Goal: Communication & Community: Answer question/provide support

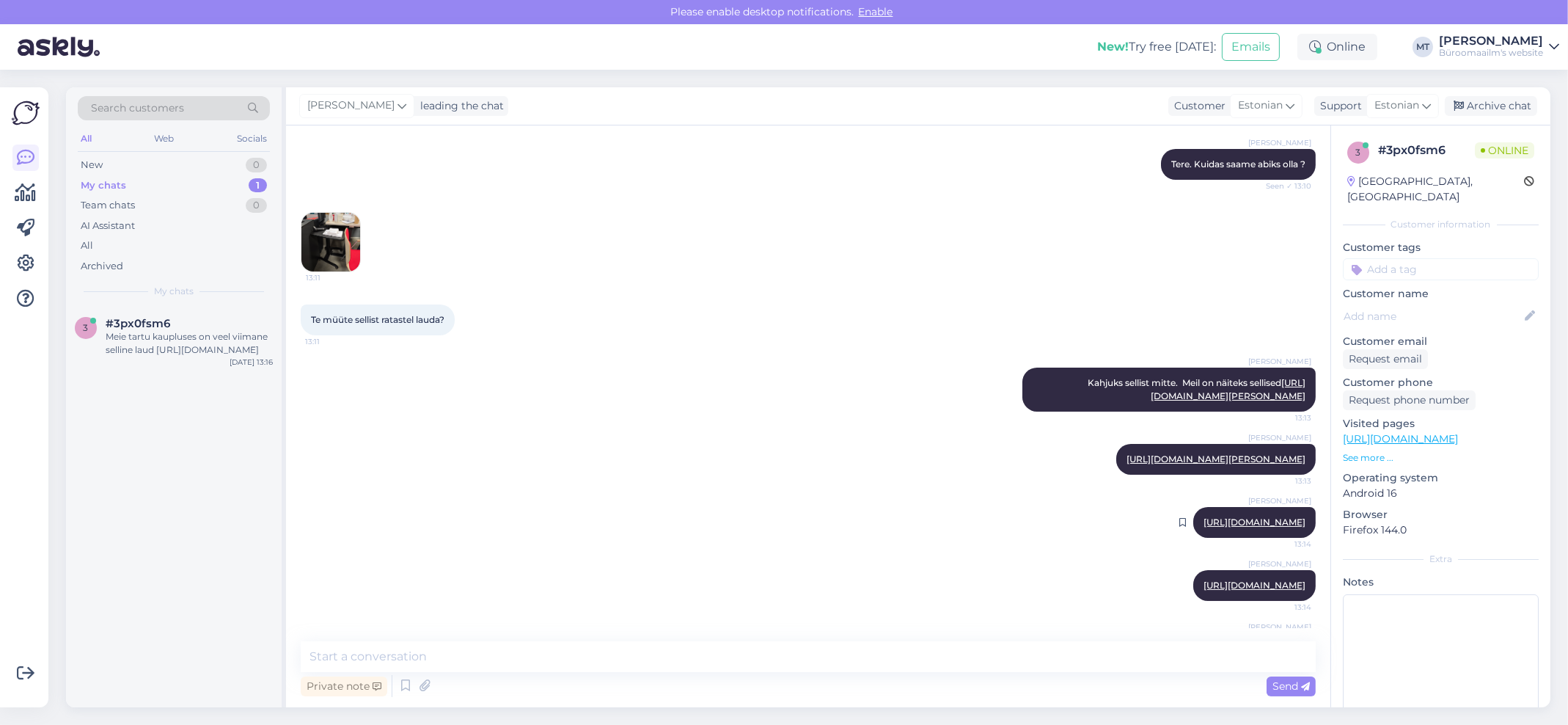
scroll to position [355, 0]
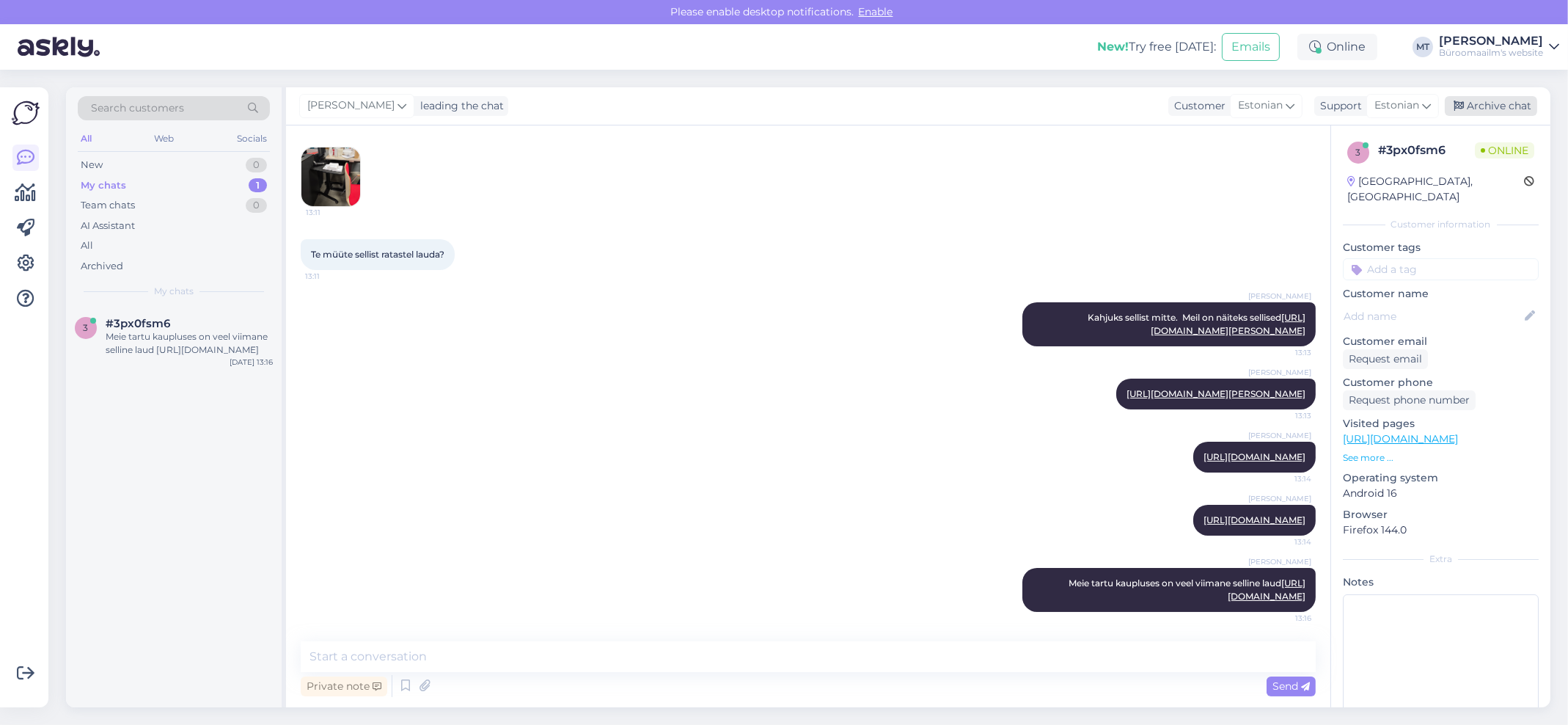
click at [1500, 102] on div "Archive chat" at bounding box center [1490, 106] width 92 height 20
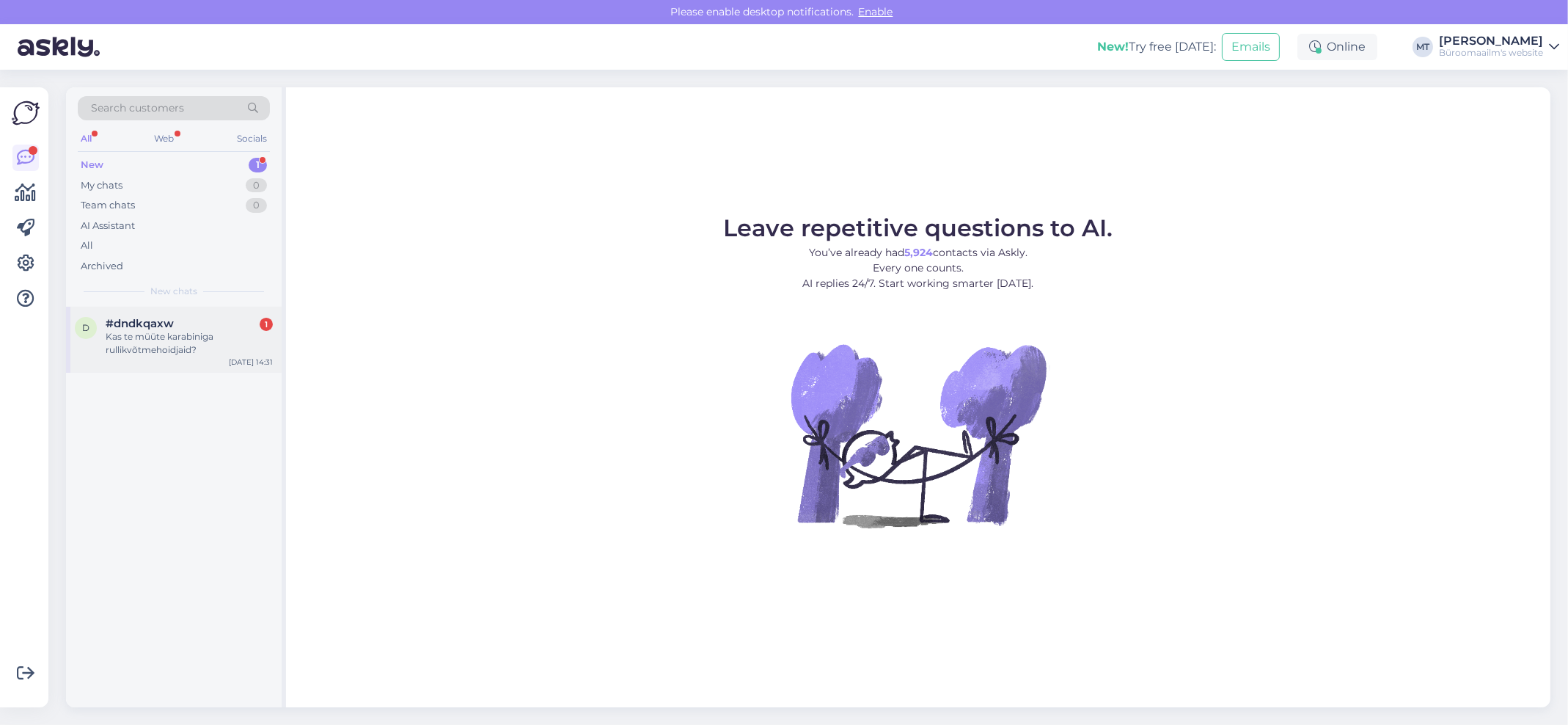
click at [140, 343] on div "Kas te müüte karabiniga rullikvõtmehoidjaid?" at bounding box center [188, 343] width 167 height 26
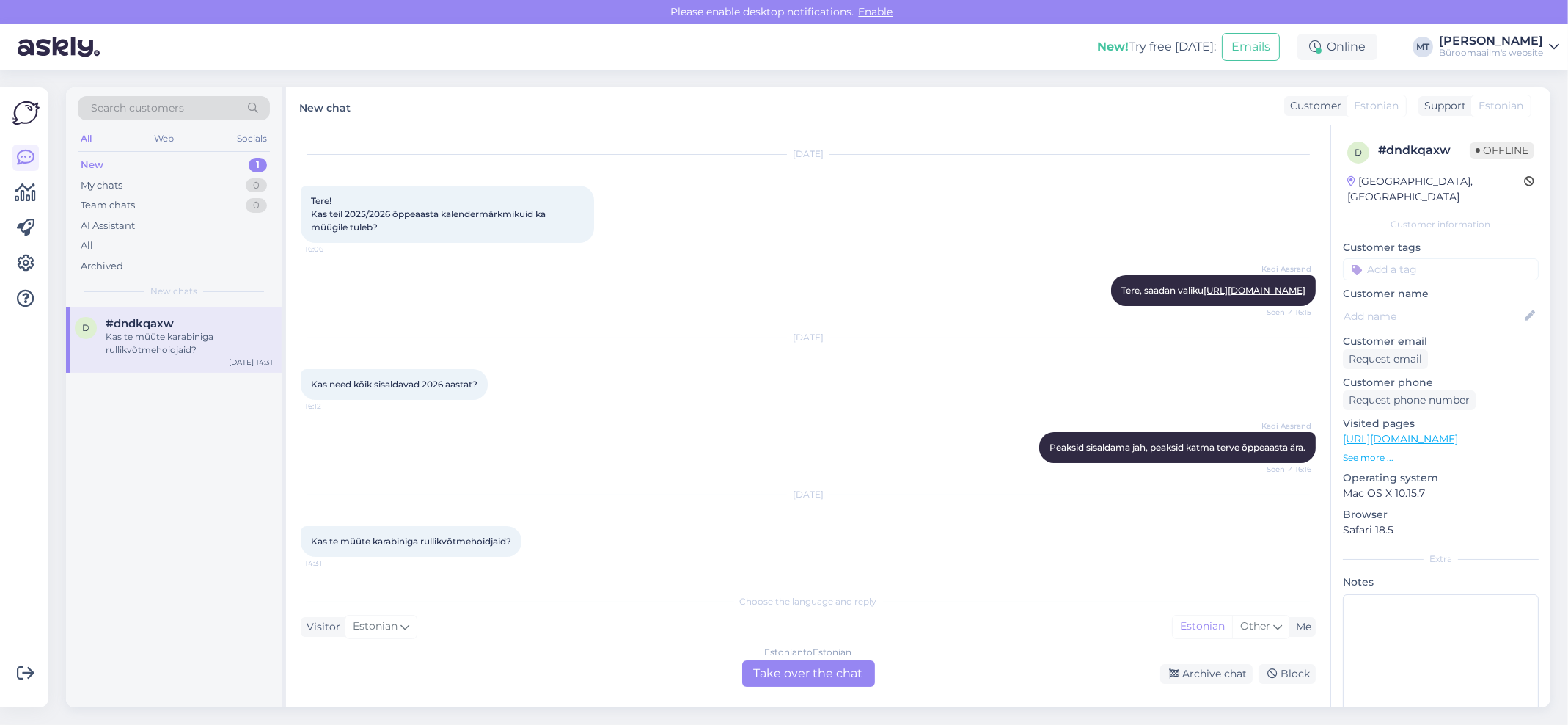
scroll to position [45, 0]
click at [766, 674] on div "Estonian to Estonian Take over the chat" at bounding box center [808, 673] width 132 height 26
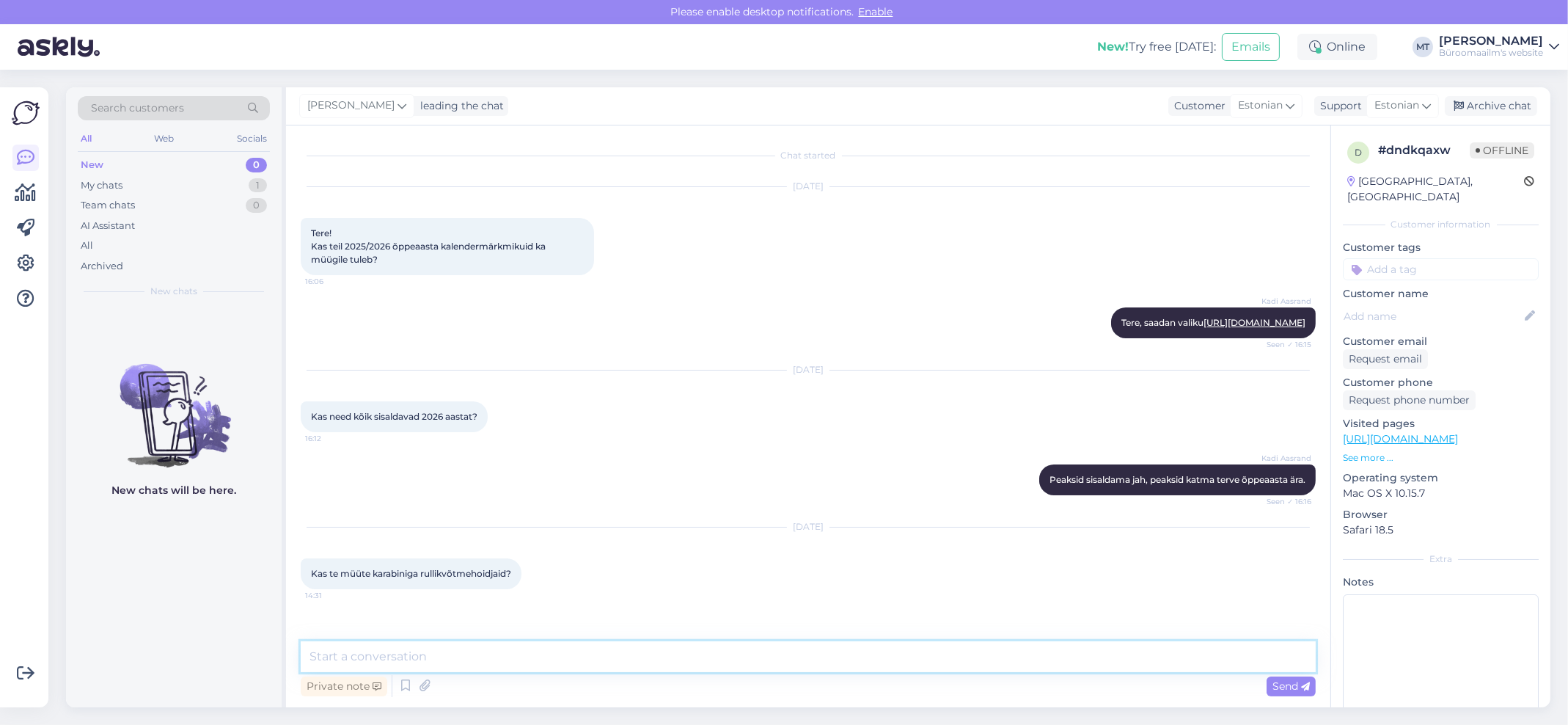
click at [379, 654] on textarea at bounding box center [808, 657] width 1015 height 31
paste textarea "https://www.byroomaailm.ee/catalog/product/view/id/7623/s/kaardihoidja-yoyo-kar…"
type textarea "Tere. Kas mõtlete sellist toodet https://www.byroomaailm.ee/catalog/product/vie…"
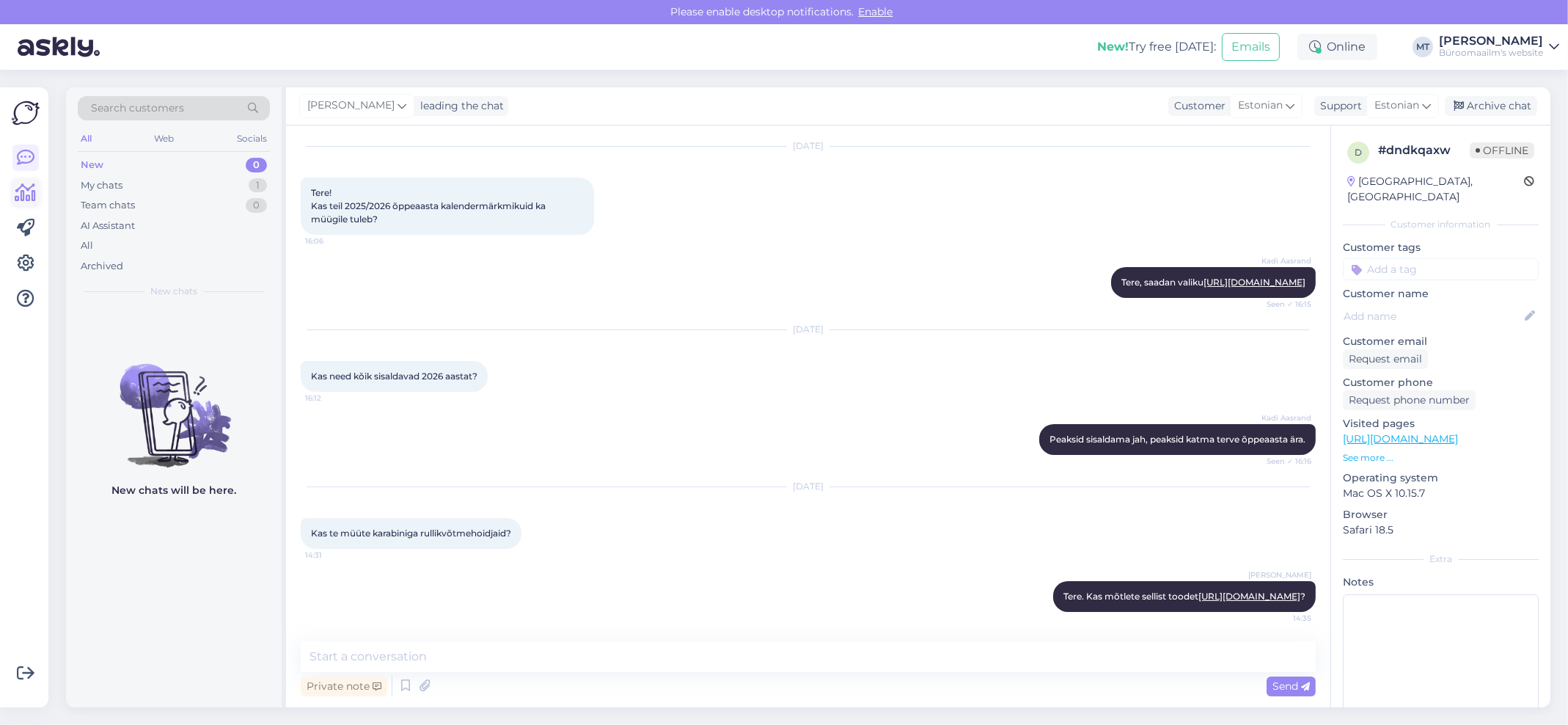
click at [34, 204] on link at bounding box center [25, 192] width 26 height 26
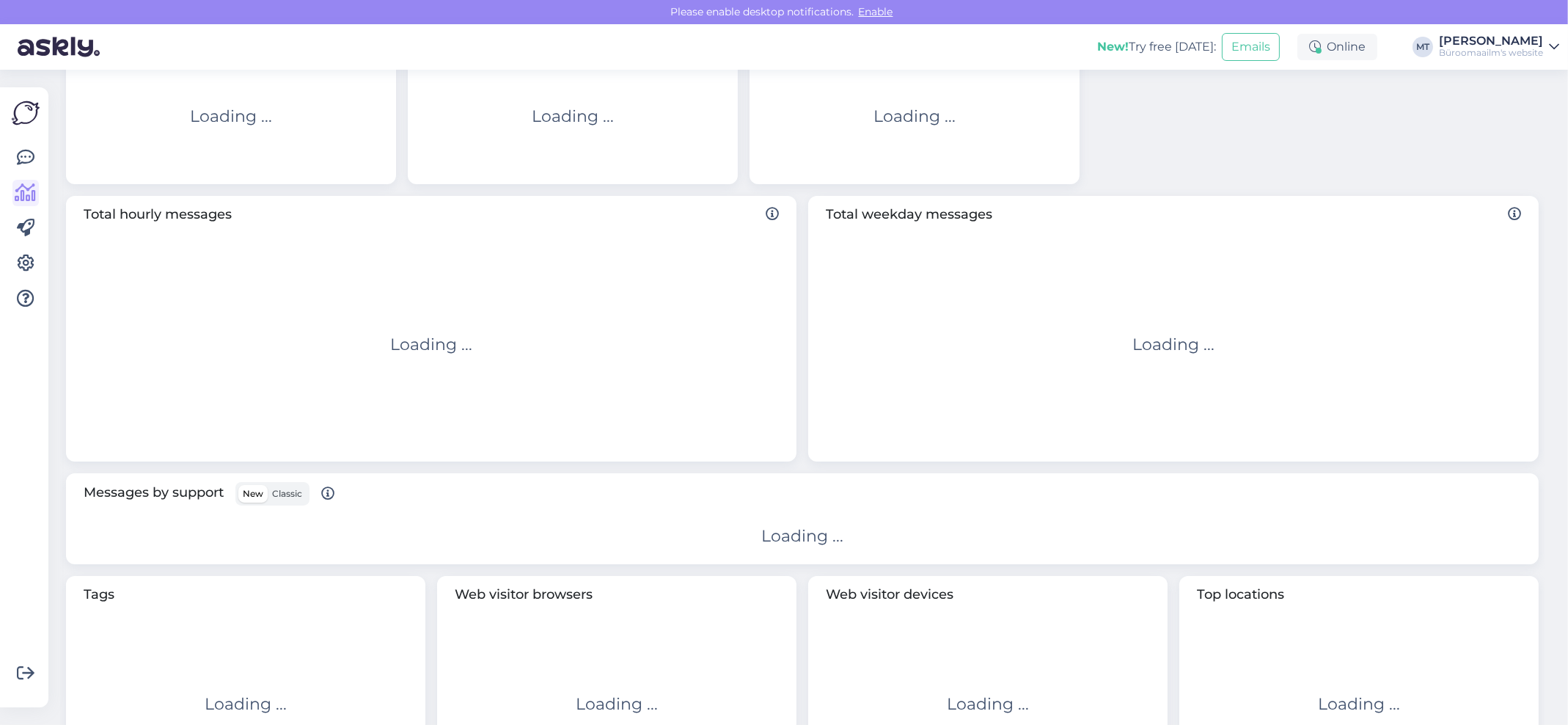
scroll to position [211, 0]
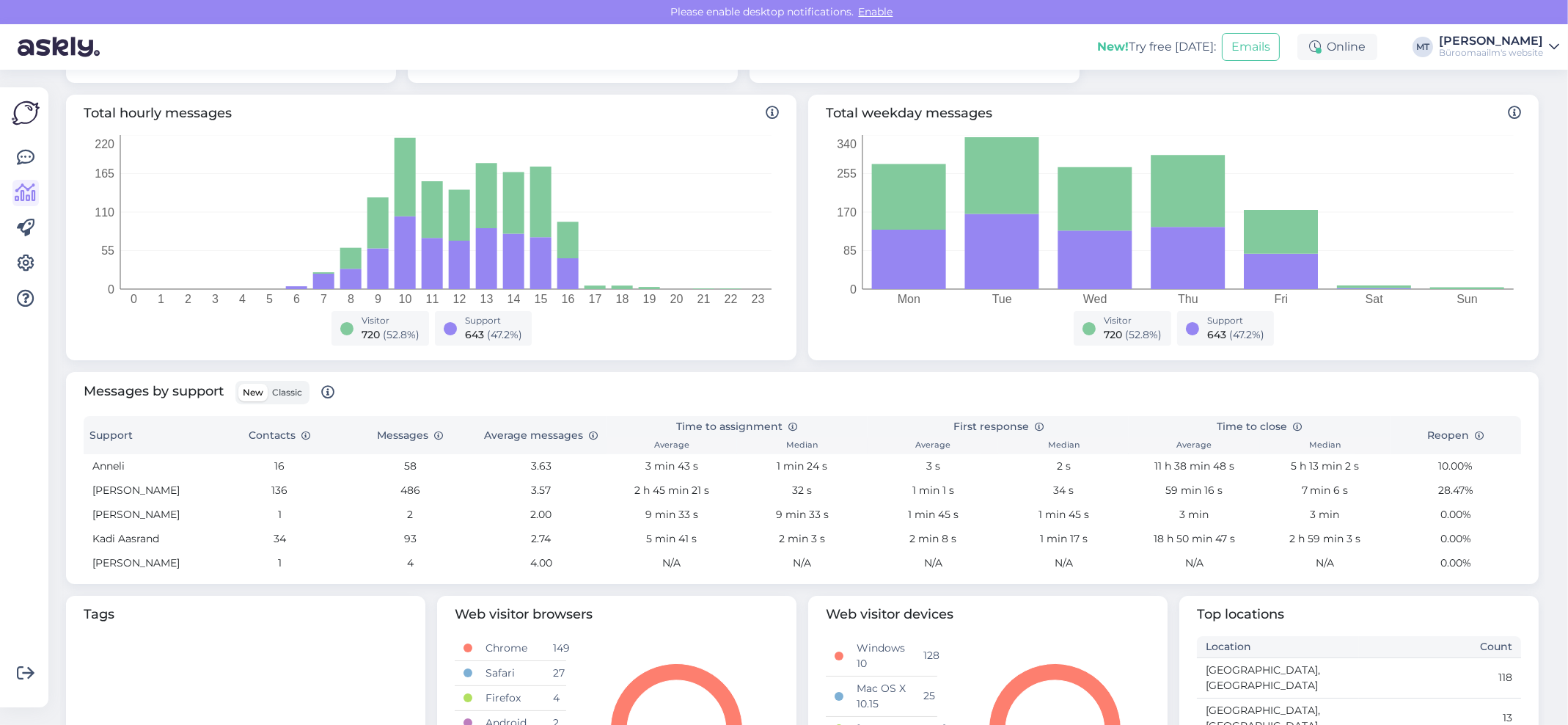
click at [280, 391] on span "Classic" at bounding box center [287, 392] width 30 height 11
click at [268, 383] on input "Classic" at bounding box center [268, 383] width 0 height 0
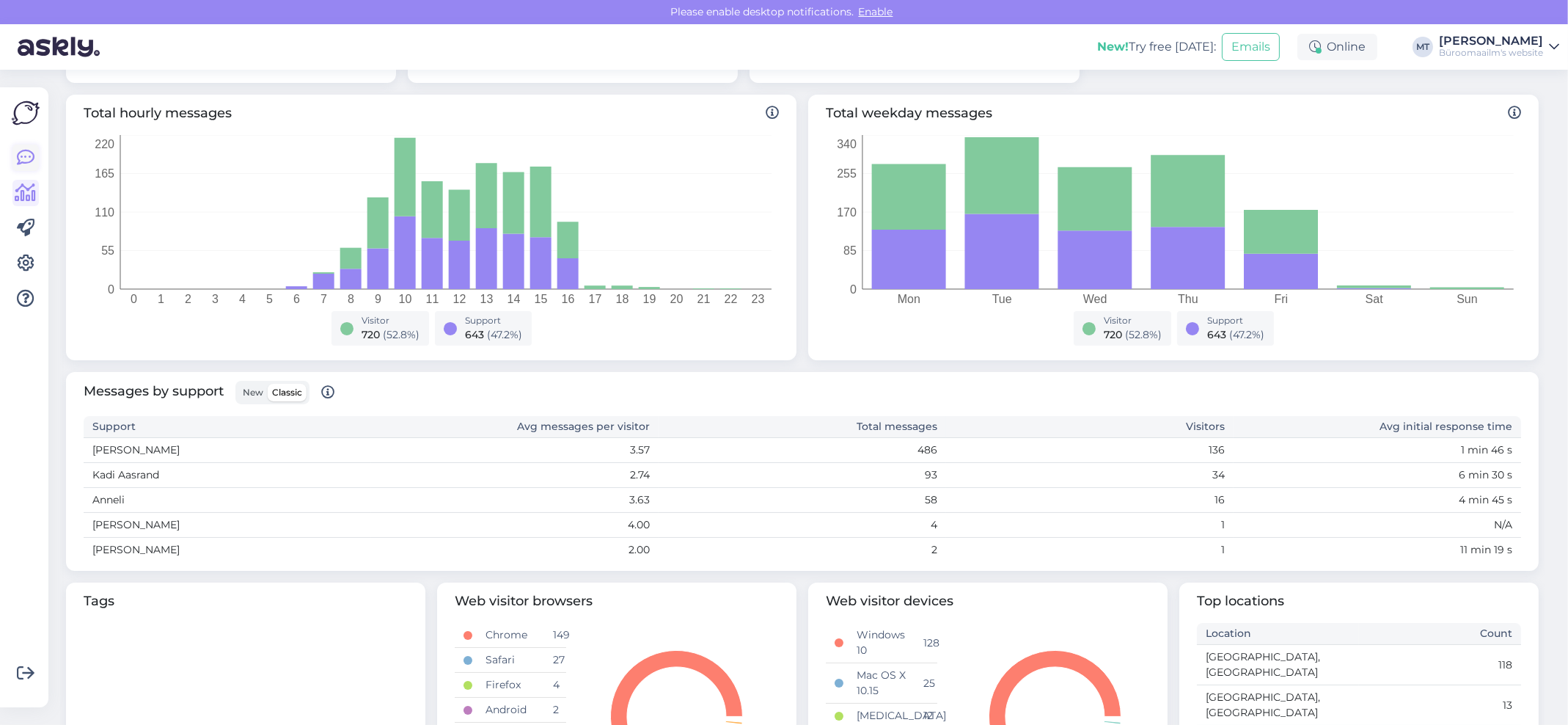
click at [25, 155] on icon at bounding box center [25, 157] width 18 height 18
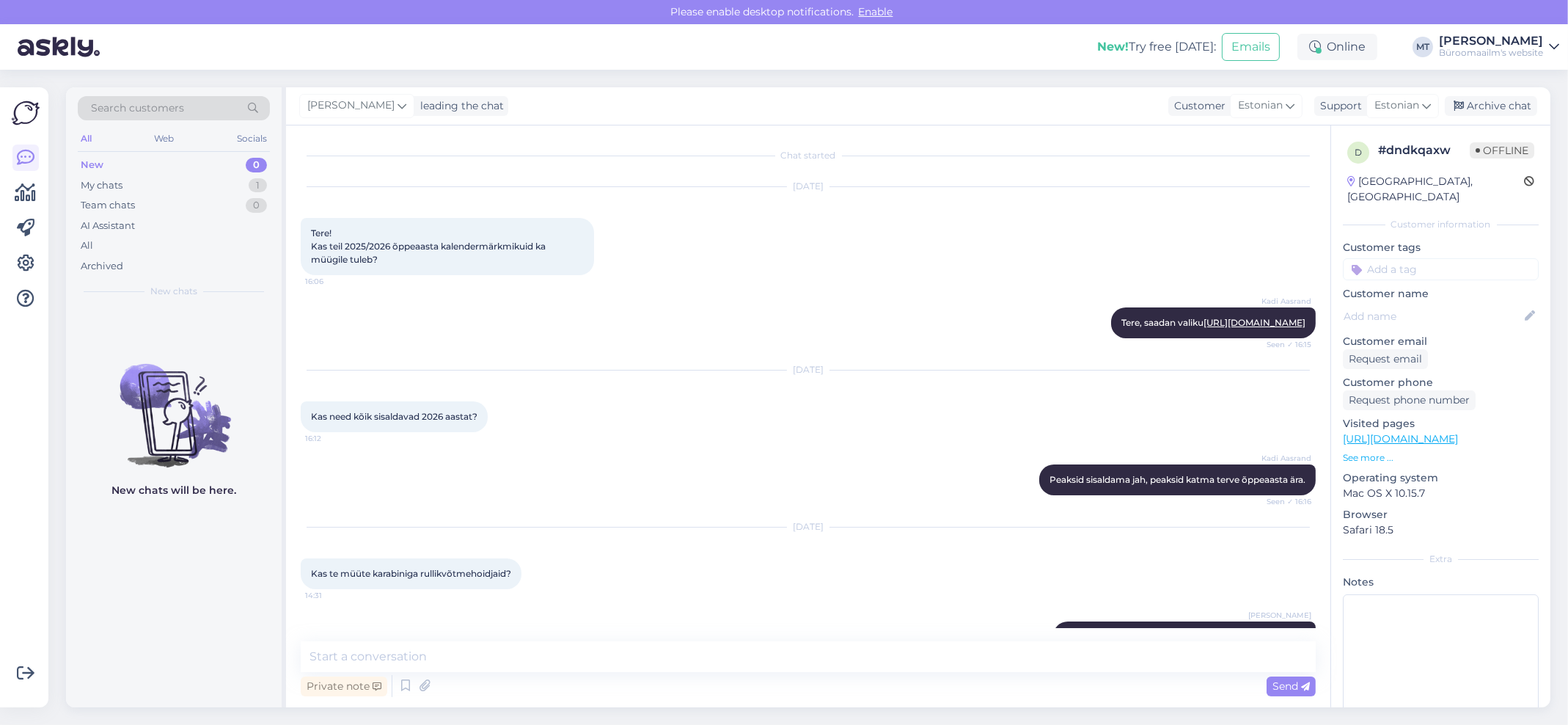
scroll to position [92, 0]
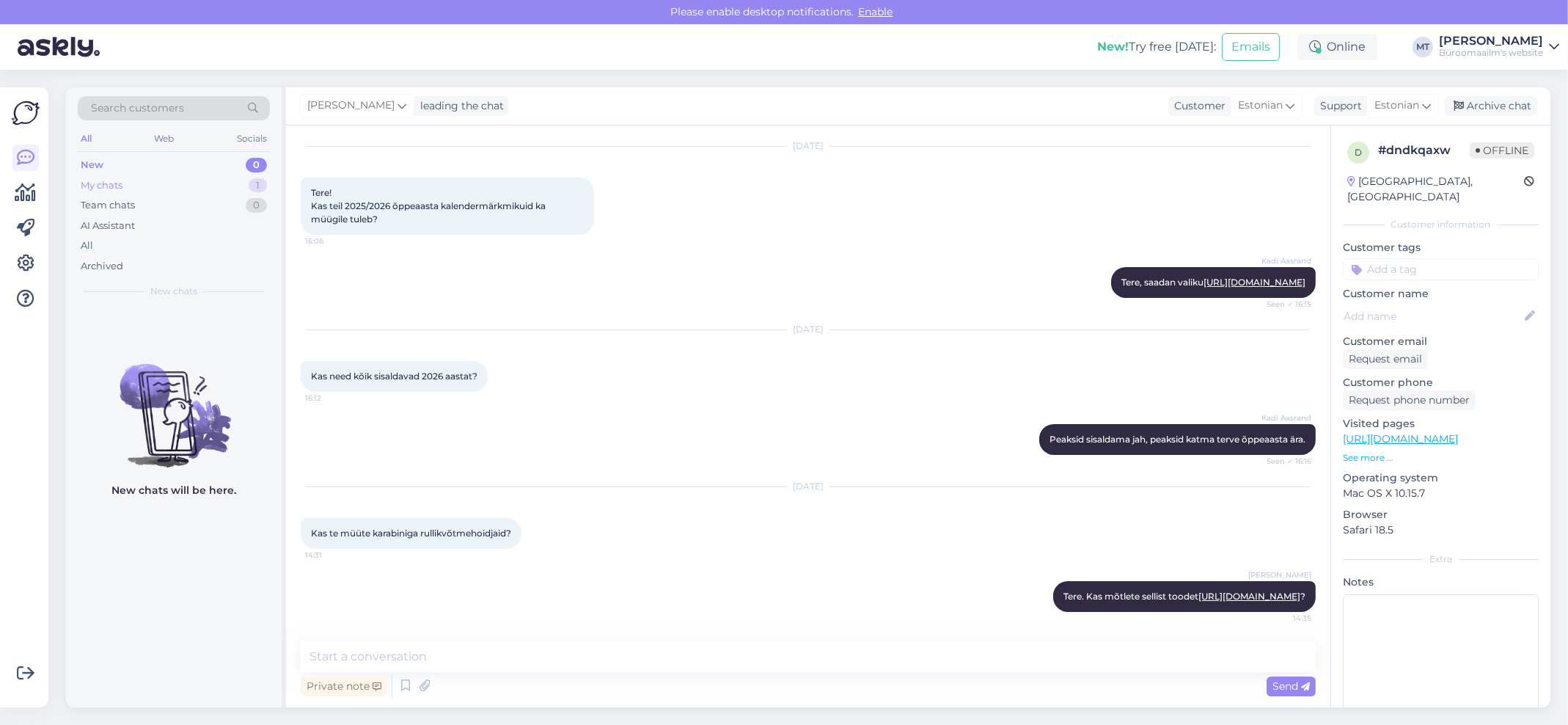
click at [102, 179] on div "My chats" at bounding box center [102, 185] width 42 height 15
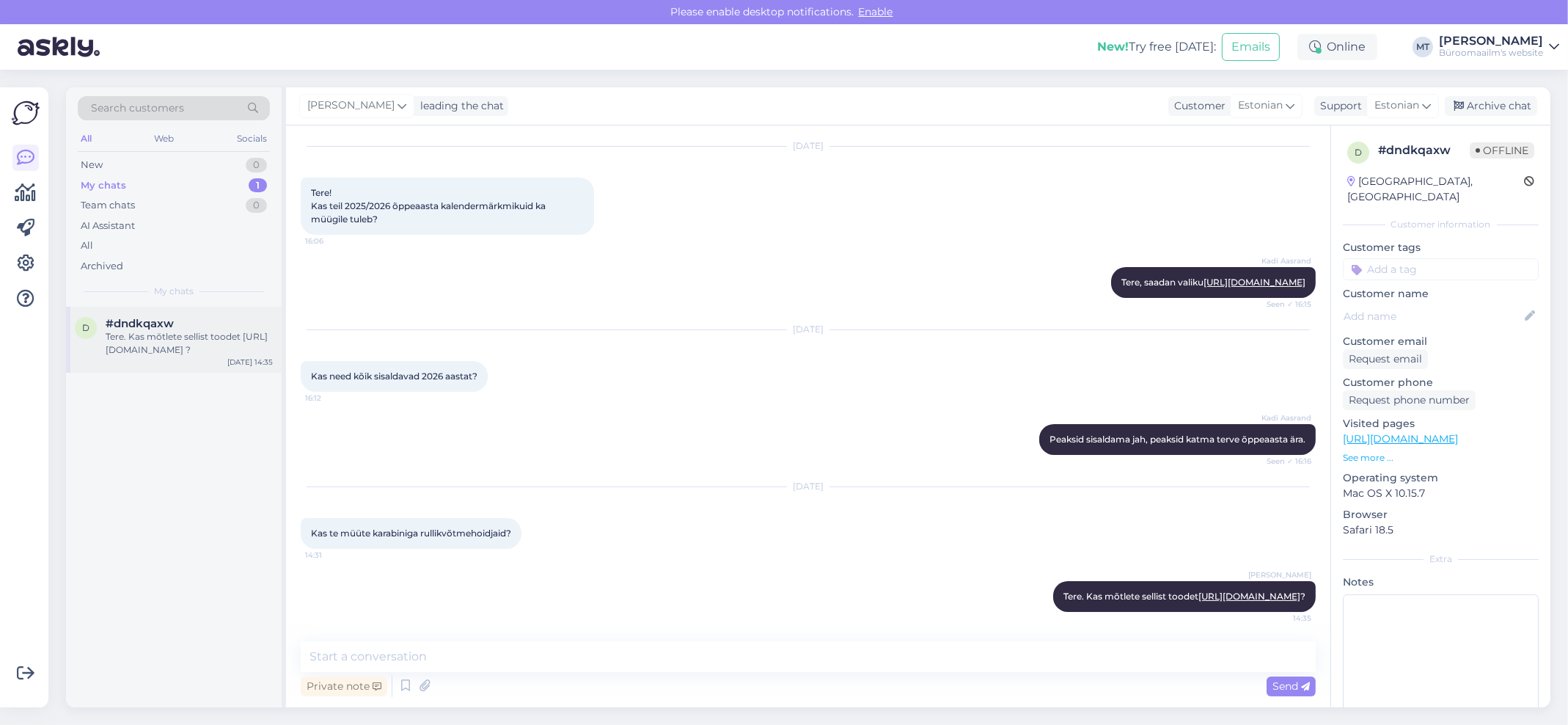
click at [172, 342] on div "Tere. Kas mõtlete sellist toodet https://www.byroomaailm.ee/catalog/product/vie…" at bounding box center [188, 343] width 167 height 26
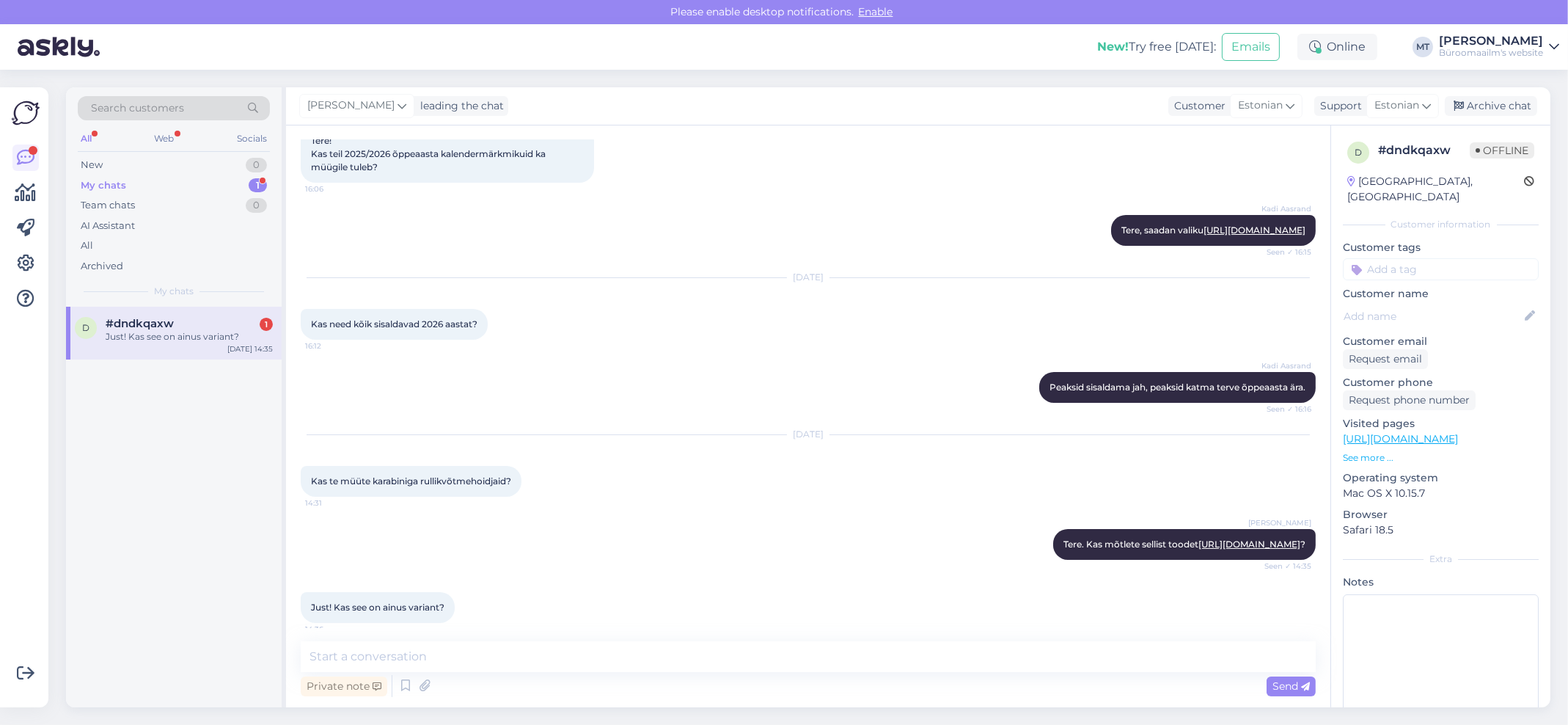
scroll to position [155, 0]
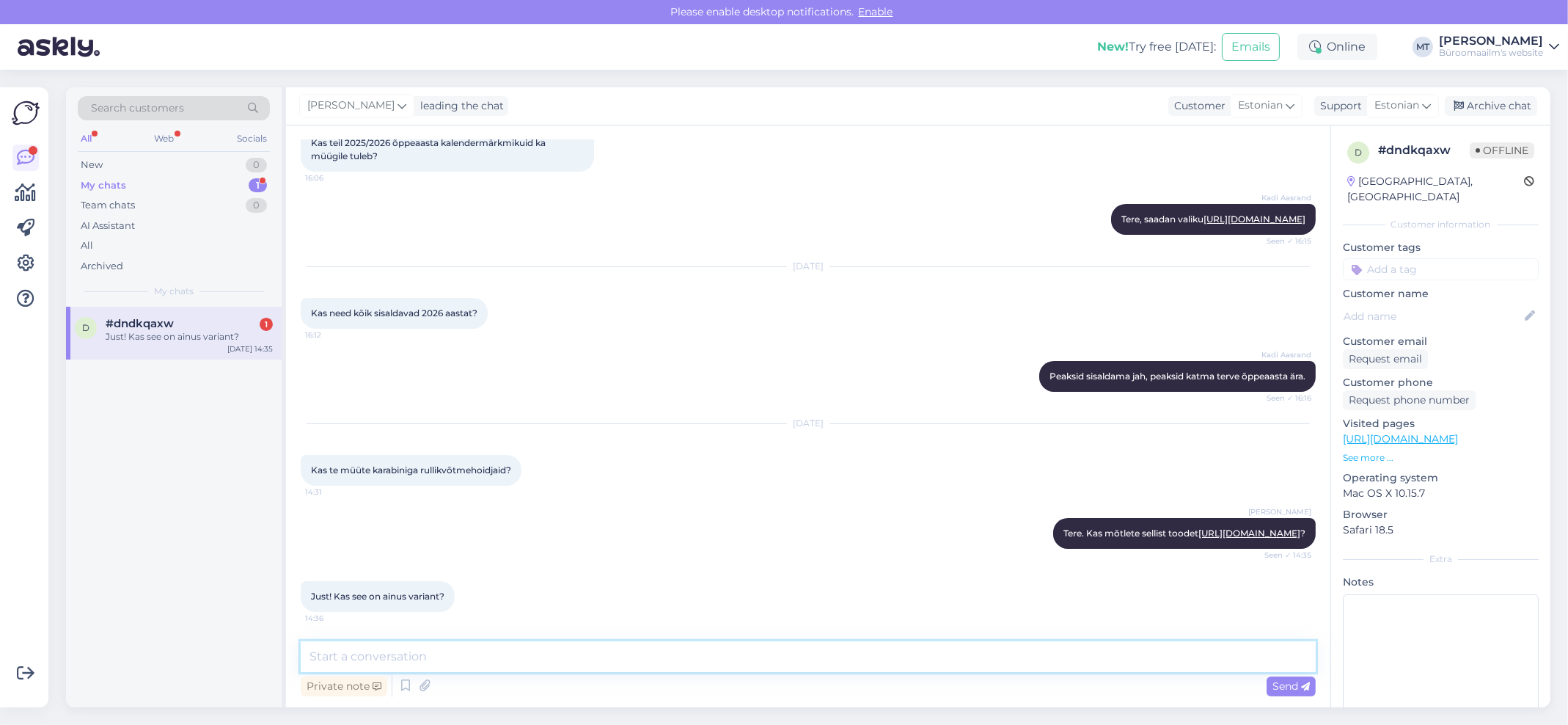
click at [473, 659] on textarea at bounding box center [808, 657] width 1015 height 31
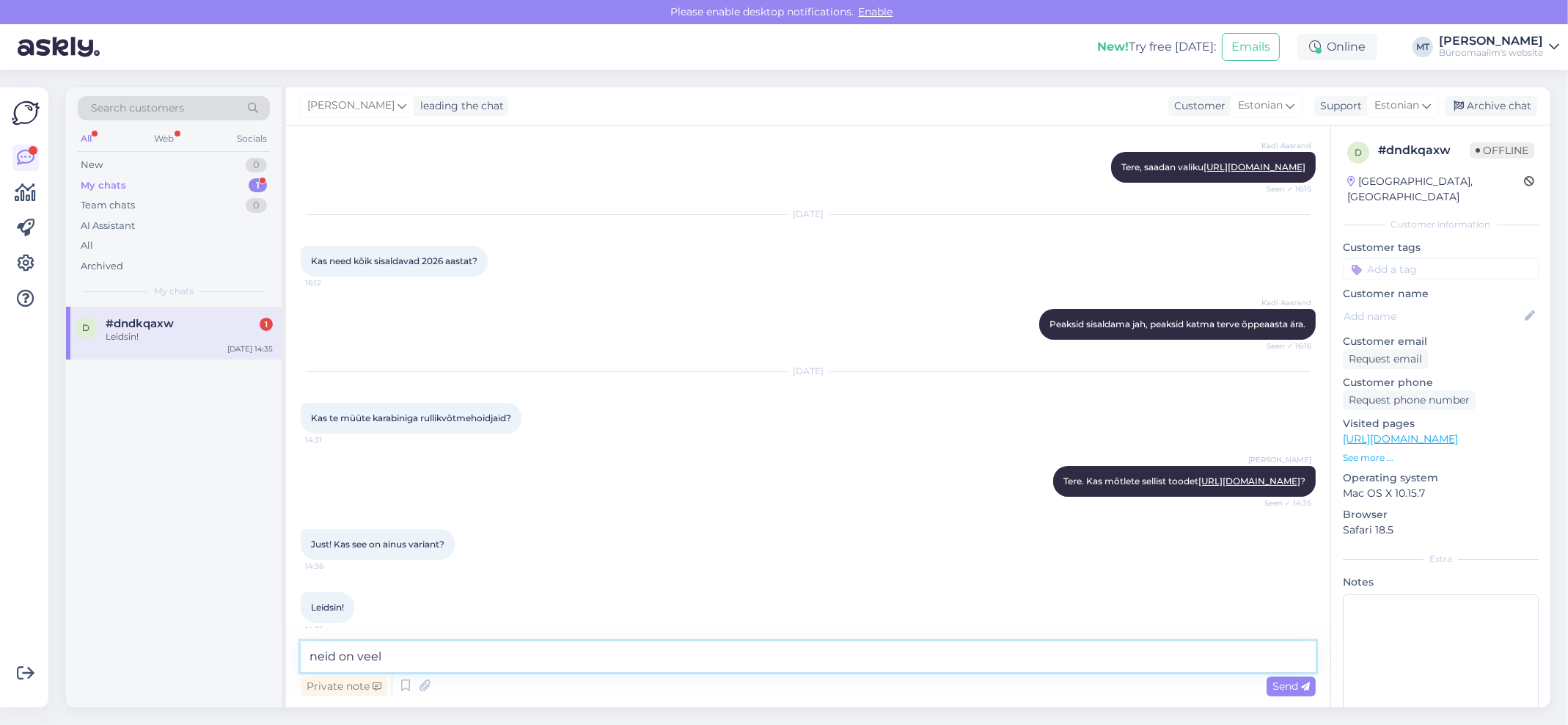
scroll to position [219, 0]
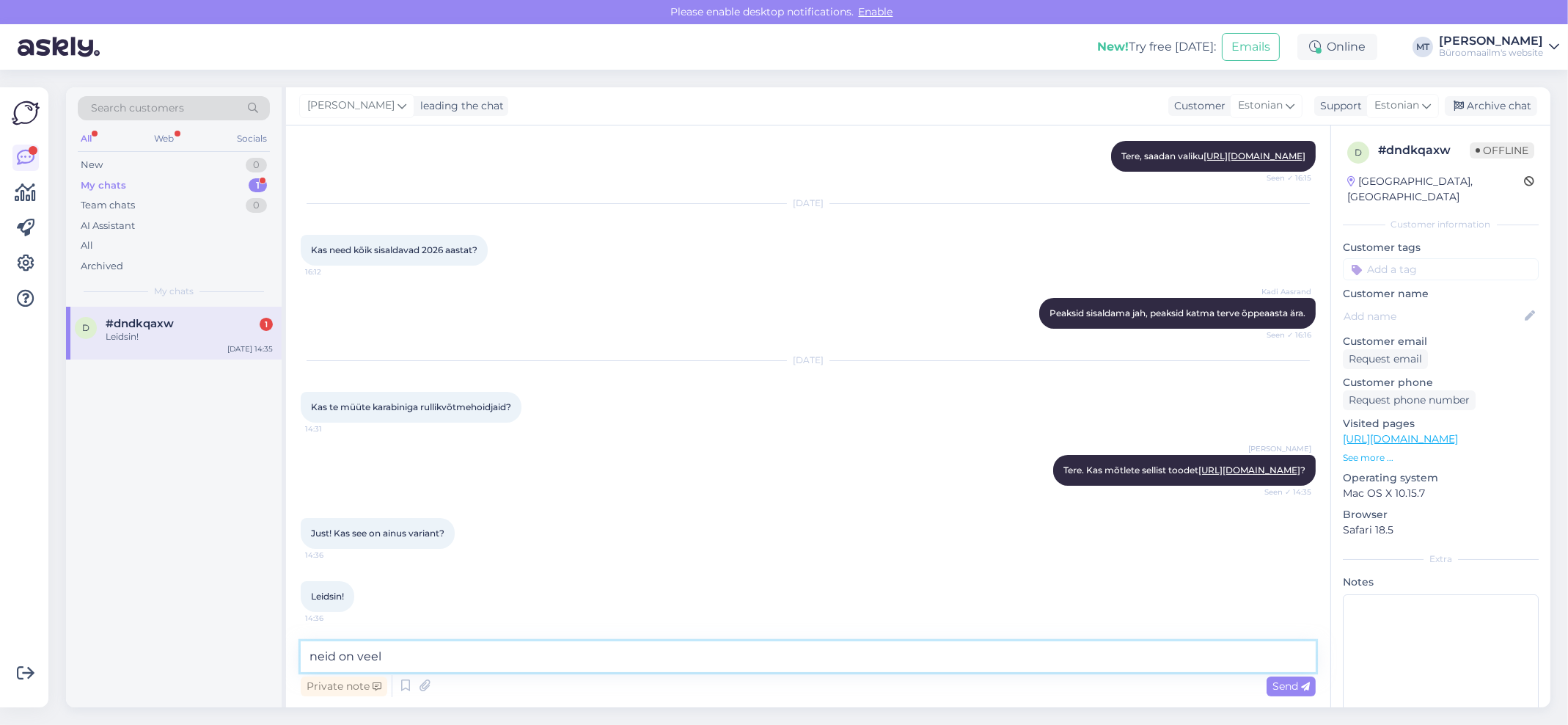
drag, startPoint x: 421, startPoint y: 656, endPoint x: 240, endPoint y: 652, distance: 181.0
click at [240, 652] on div "Search customers All Web Socials New 0 My chats 1 Team chats 0 AI Assistant All…" at bounding box center [808, 396] width 1484 height 620
drag, startPoint x: 421, startPoint y: 669, endPoint x: 388, endPoint y: 666, distance: 33.1
click at [406, 667] on textarea "Hästi," at bounding box center [808, 657] width 1015 height 31
drag, startPoint x: 376, startPoint y: 664, endPoint x: 329, endPoint y: 664, distance: 47.0
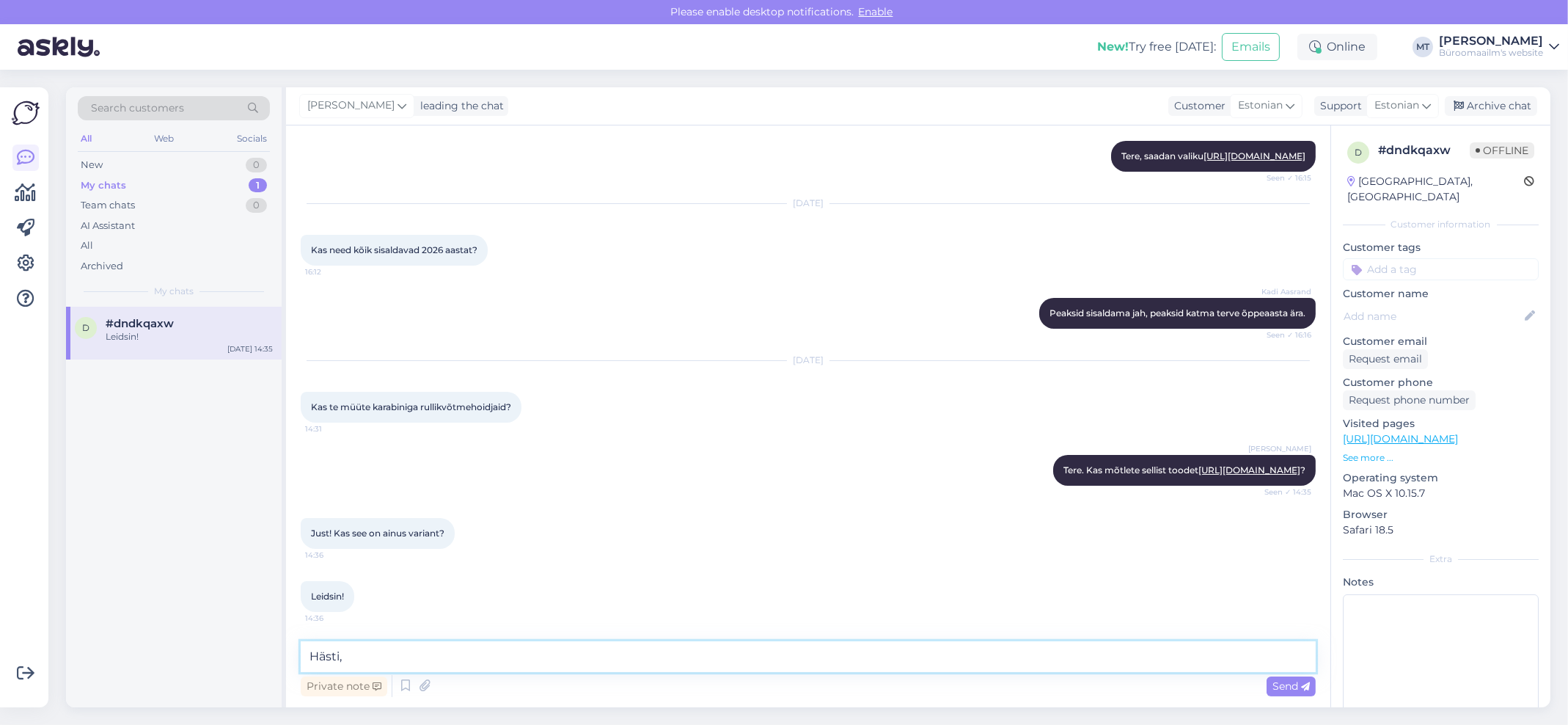
click at [329, 664] on textarea "Hästi," at bounding box center [808, 657] width 1015 height 31
click at [403, 632] on div "Chat started Aug 19 2025 Tere! Kas teil 2025/2026 õppeaasta kalendermärkmikuid …" at bounding box center [808, 416] width 1044 height 582
drag, startPoint x: 393, startPoint y: 662, endPoint x: 300, endPoint y: 664, distance: 93.0
click at [301, 664] on textarea "Hästi," at bounding box center [808, 657] width 1015 height 31
paste textarea "https://www.byroomaailm.ee/kontoritarbed/kontori-pohitarbed-ja-vaikevahendid/ka…"
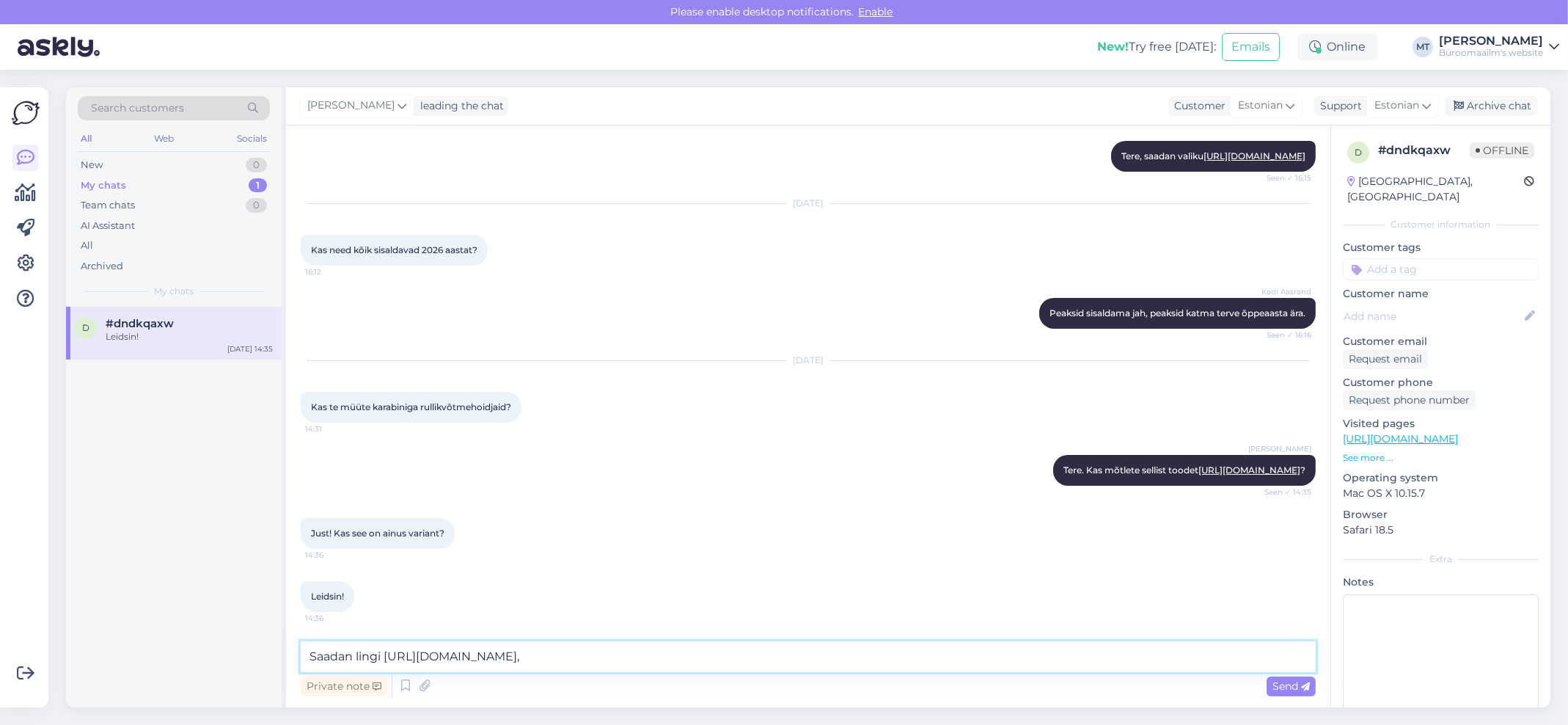
type textarea "Saadan lingi https://www.byroomaailm.ee/kontoritarbed/kontori-pohitarbed-ja-vai…"
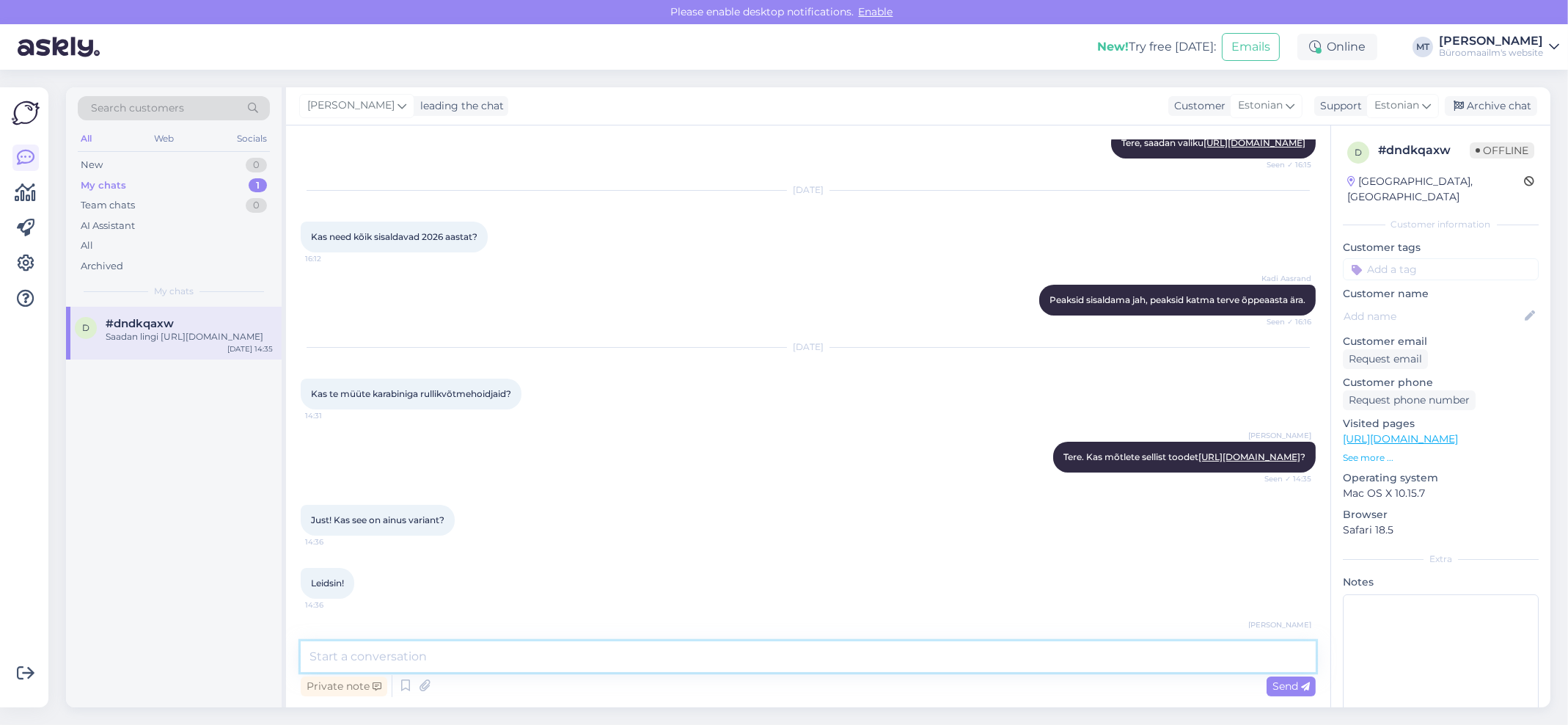
scroll to position [308, 0]
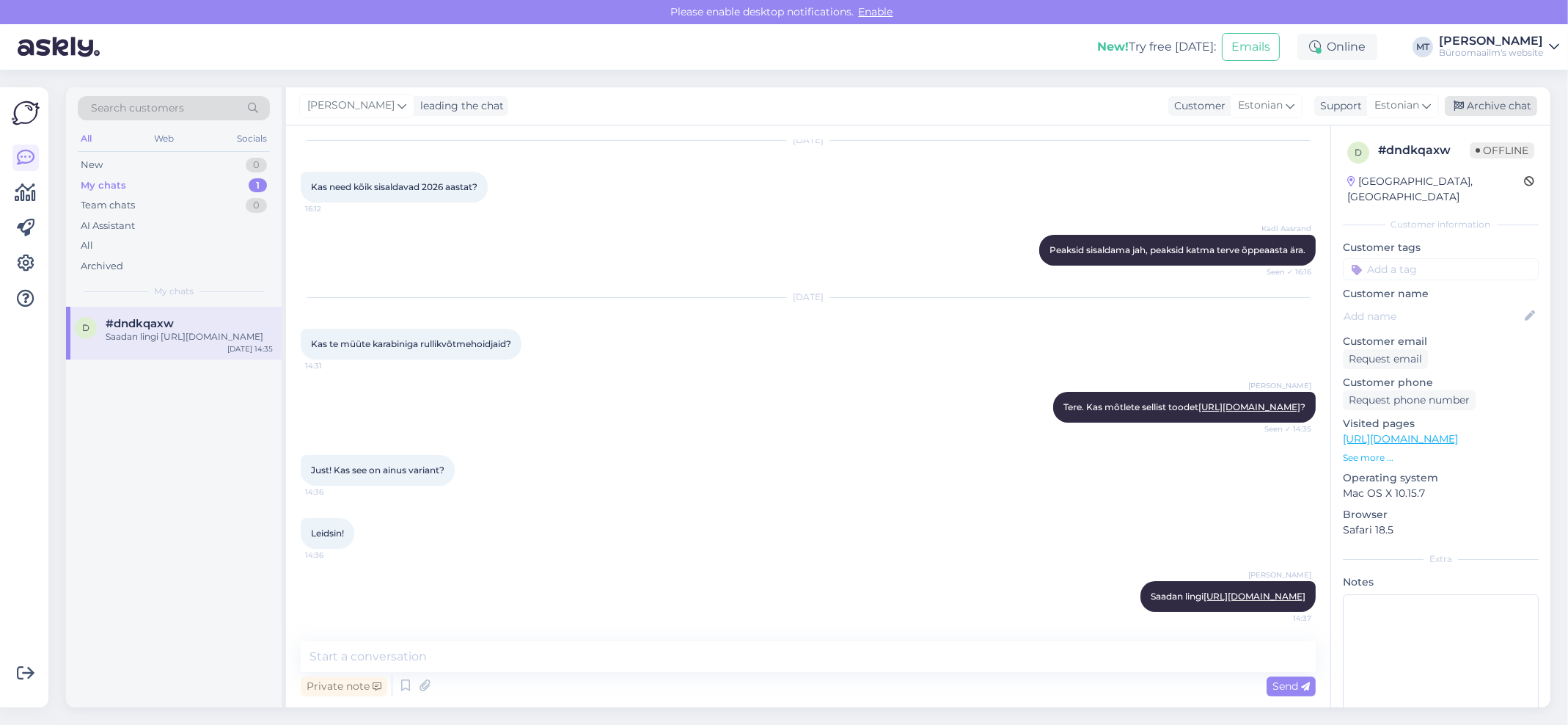
click at [1510, 103] on div "Archive chat" at bounding box center [1490, 106] width 92 height 20
